Goal: Information Seeking & Learning: Learn about a topic

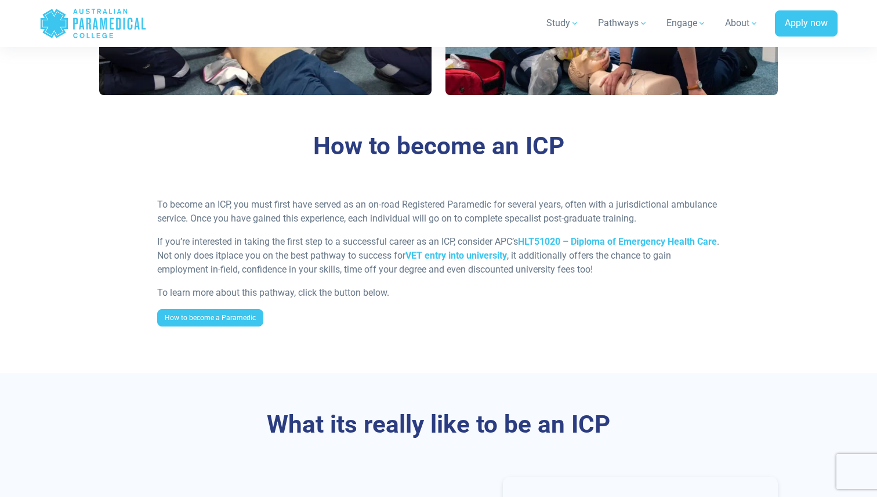
scroll to position [876, 0]
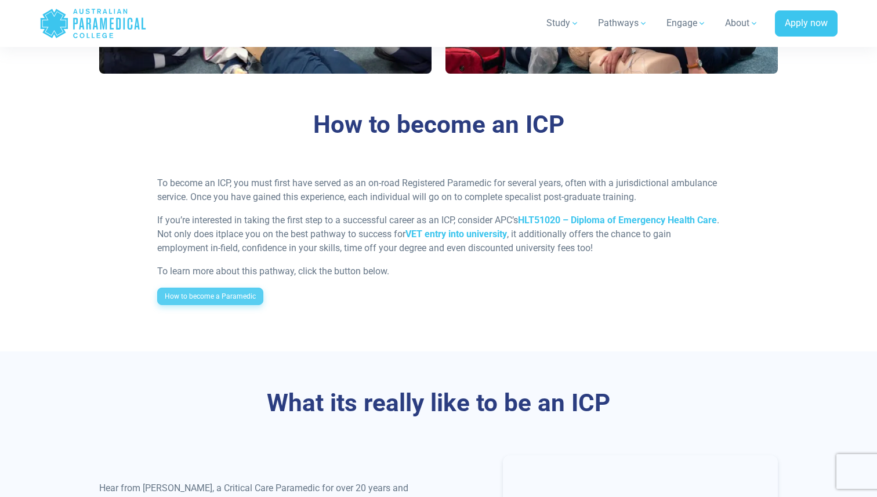
click at [235, 299] on link "How to become a Paramedic" at bounding box center [210, 296] width 106 height 17
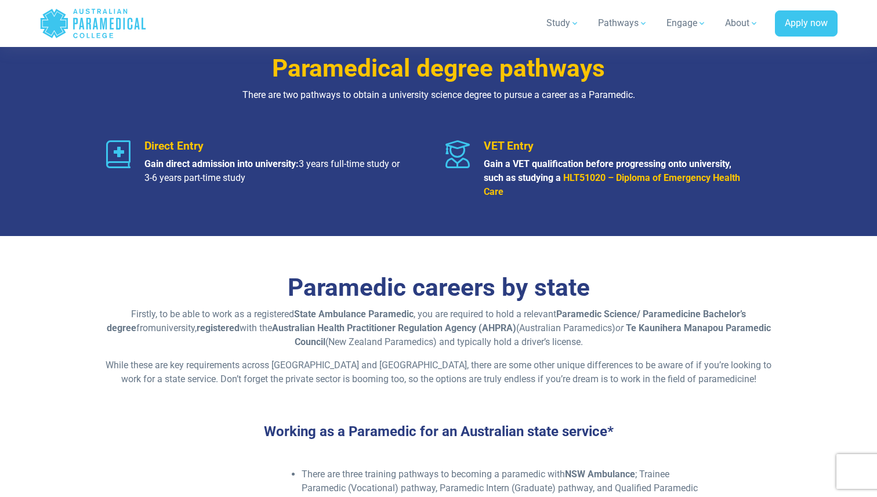
scroll to position [1644, 0]
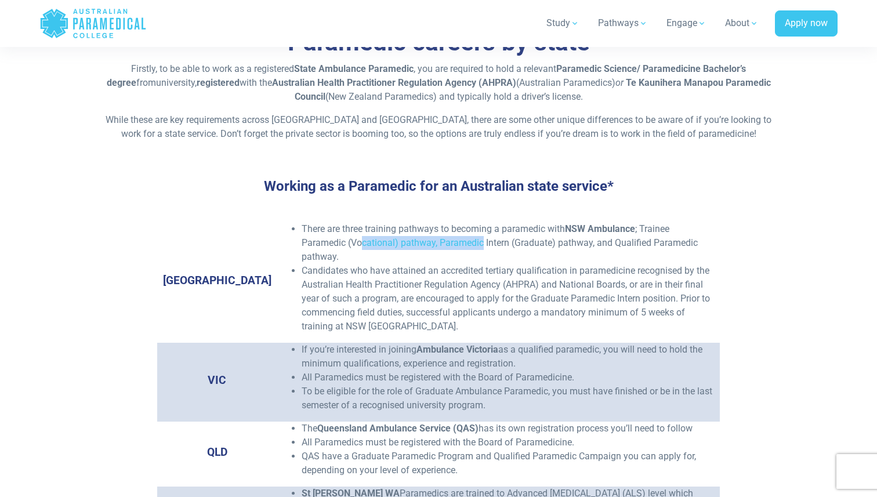
drag, startPoint x: 292, startPoint y: 248, endPoint x: 412, endPoint y: 248, distance: 119.5
click at [412, 248] on li "There are three training pathways to becoming a paramedic with NSW Ambulance ; …" at bounding box center [508, 243] width 413 height 42
click at [436, 237] on li "There are three training pathways to becoming a paramedic with NSW Ambulance ; …" at bounding box center [508, 243] width 413 height 42
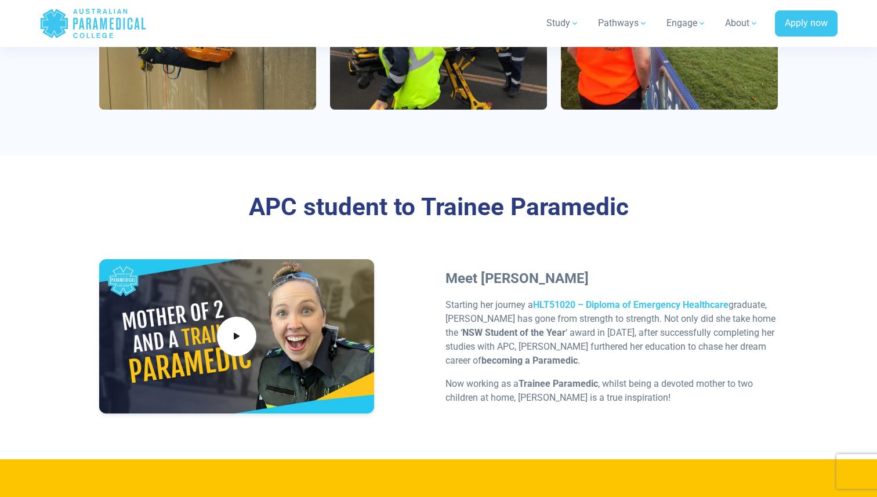
scroll to position [3373, 0]
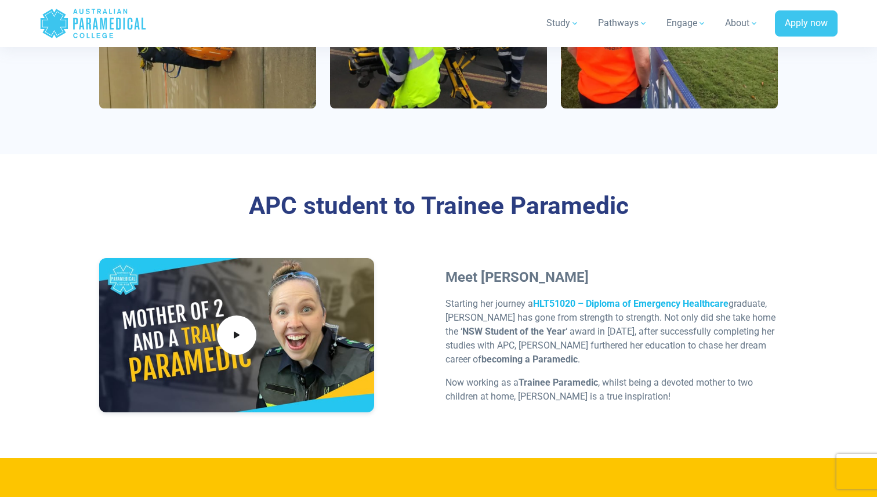
click at [584, 298] on strong "HLT51020 – Diploma of Emergency Healthcare" at bounding box center [631, 303] width 196 height 11
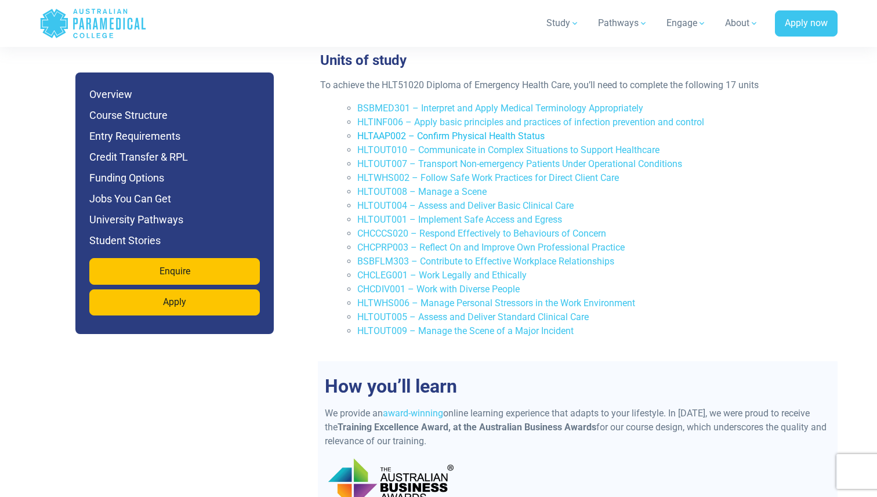
scroll to position [2515, 0]
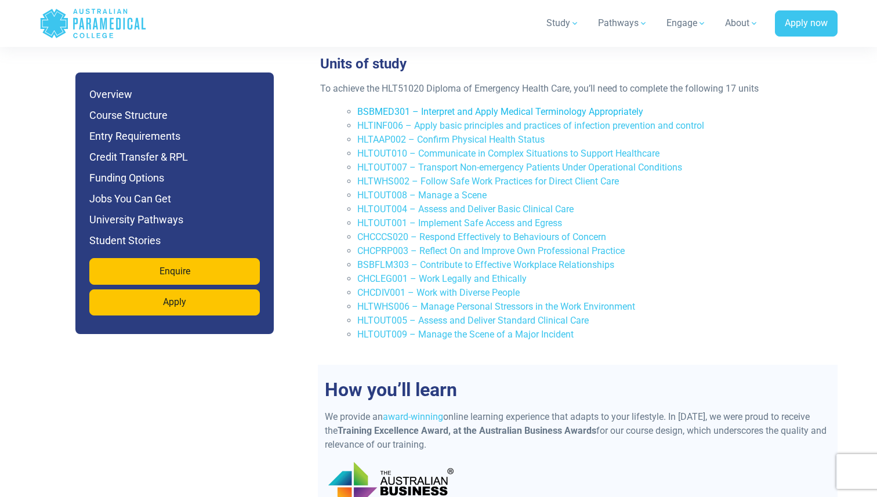
click at [428, 106] on link "BSBMED301 – Interpret and Apply Medical Terminology Appropriately" at bounding box center [500, 111] width 286 height 11
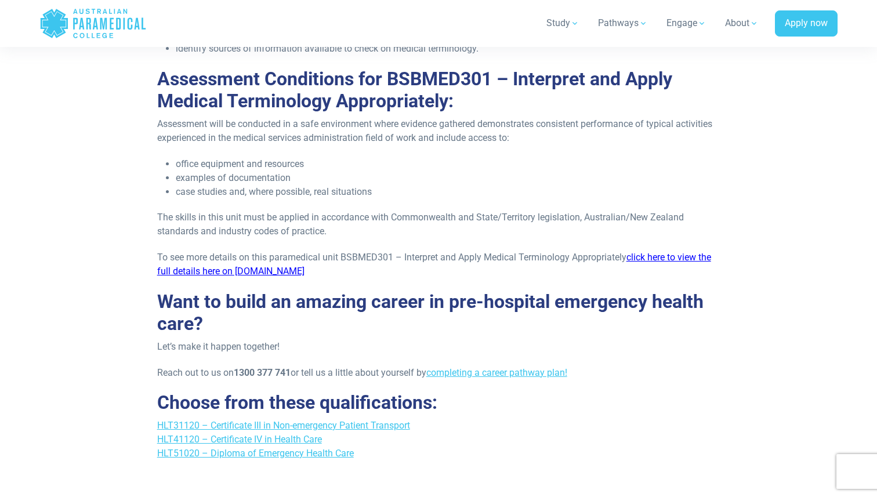
scroll to position [1300, 0]
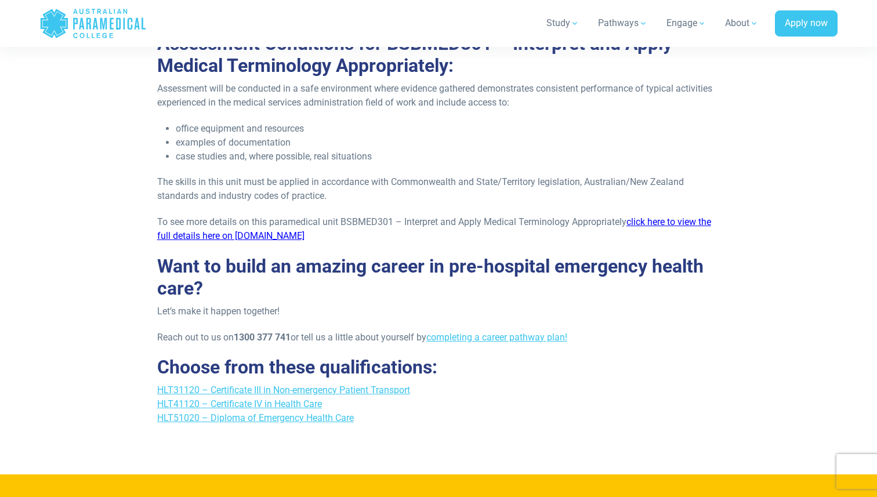
click at [639, 219] on link "click here to view the full details here on training.gov" at bounding box center [434, 228] width 554 height 25
